Goal: Information Seeking & Learning: Learn about a topic

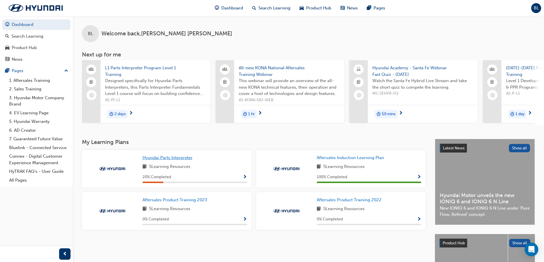
click at [187, 160] on span "Hyundai Parts Interpreter" at bounding box center [167, 157] width 50 height 5
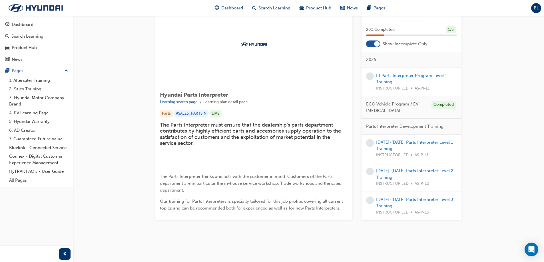
scroll to position [114, 0]
click at [411, 143] on link "[DATE]-[DATE] Parts Interpreter Level 1 Training" at bounding box center [414, 146] width 77 height 12
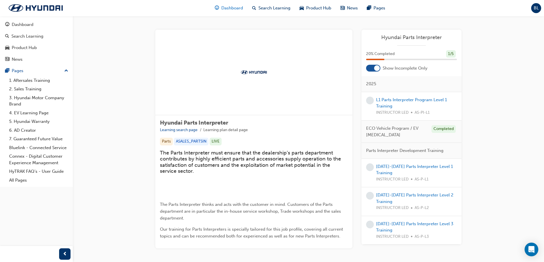
click at [232, 8] on span "Dashboard" at bounding box center [232, 8] width 22 height 7
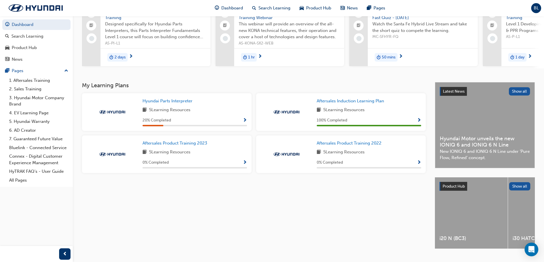
scroll to position [57, 0]
click at [479, 206] on div "i20 N (BC3)" at bounding box center [471, 212] width 73 height 71
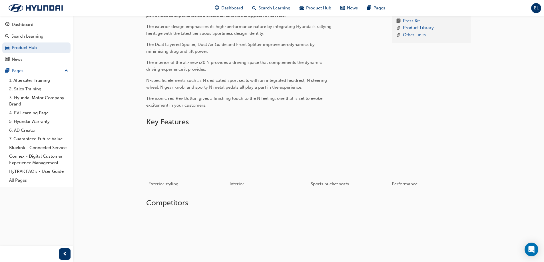
scroll to position [110, 0]
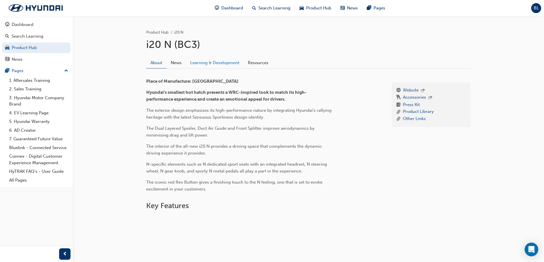
click at [213, 63] on link "Learning & Development" at bounding box center [215, 62] width 58 height 11
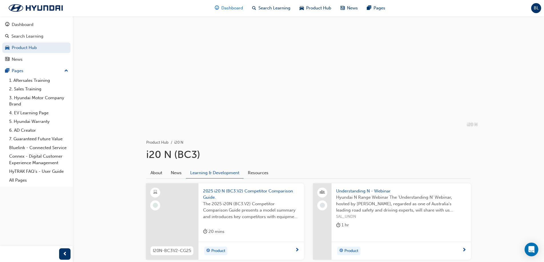
click at [231, 8] on span "Dashboard" at bounding box center [232, 8] width 22 height 7
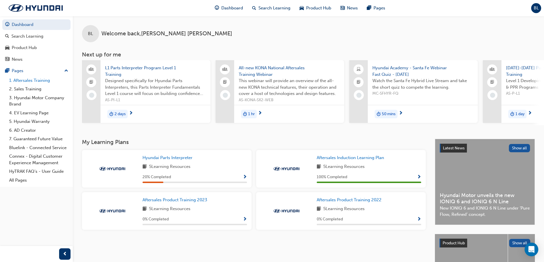
click at [25, 83] on link "1. Aftersales Training" at bounding box center [39, 80] width 64 height 9
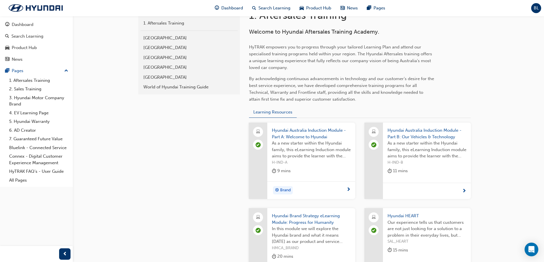
scroll to position [129, 0]
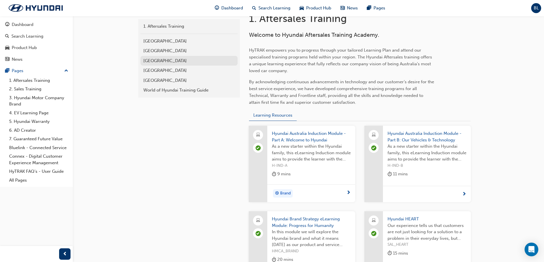
click at [158, 63] on div "[GEOGRAPHIC_DATA]" at bounding box center [188, 61] width 91 height 7
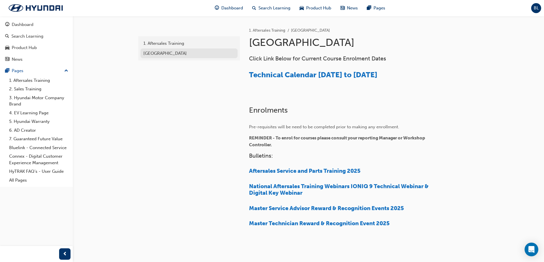
scroll to position [114, 0]
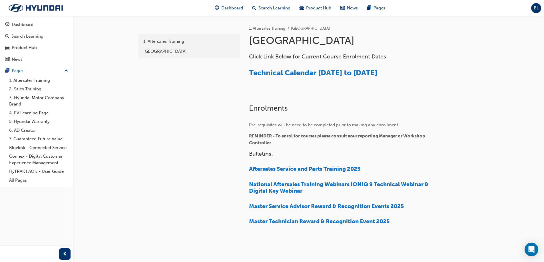
click at [311, 167] on span "Aftersales Service and Parts Training 2025" at bounding box center [304, 169] width 111 height 7
